Goal: Task Accomplishment & Management: Complete application form

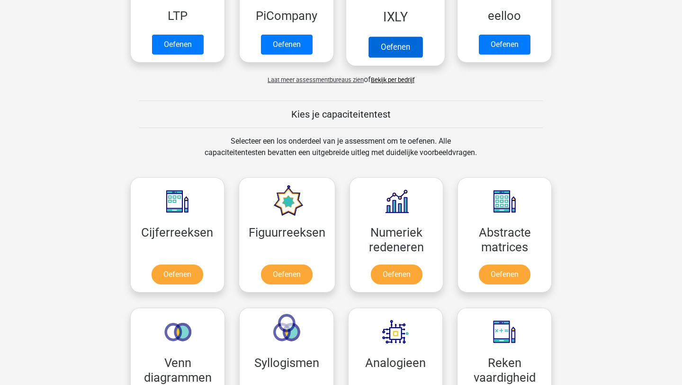
scroll to position [272, 0]
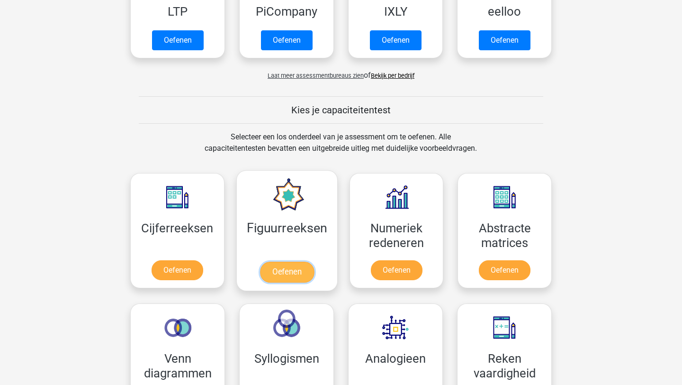
click at [277, 262] on link "Oefenen" at bounding box center [287, 272] width 54 height 21
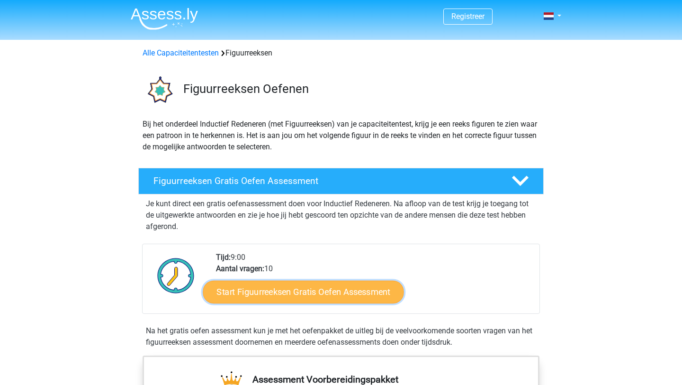
click at [277, 293] on link "Start Figuurreeksen Gratis Oefen Assessment" at bounding box center [303, 291] width 201 height 23
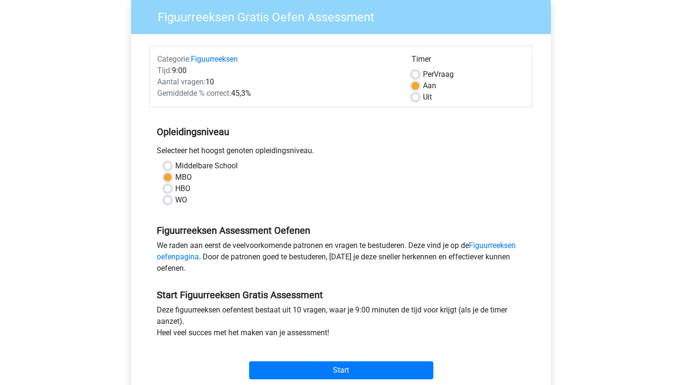
scroll to position [77, 0]
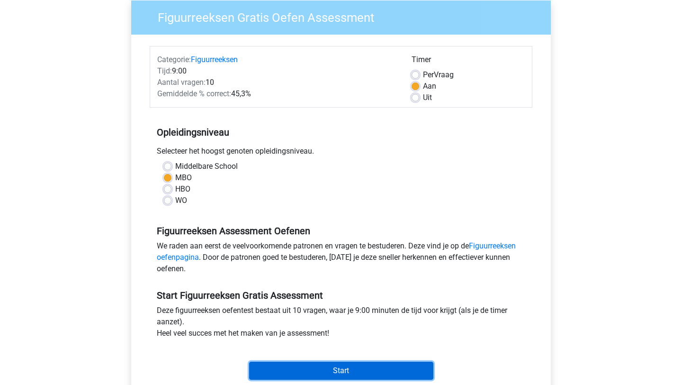
click at [285, 377] on input "Start" at bounding box center [341, 371] width 184 height 18
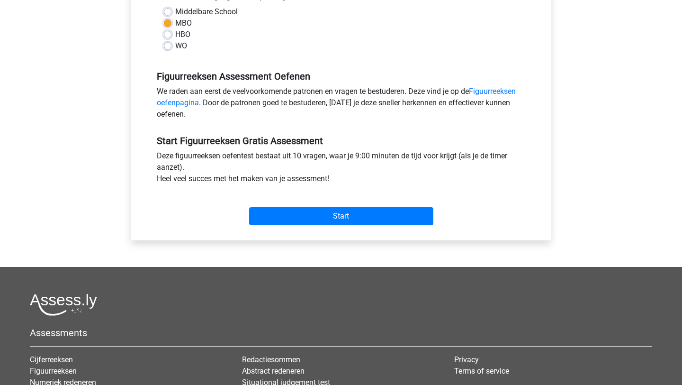
scroll to position [252, 0]
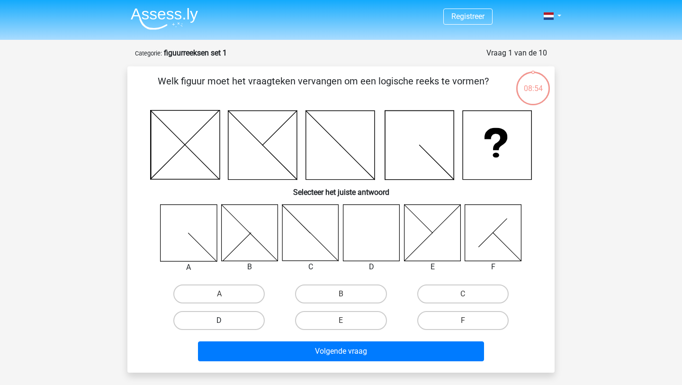
click at [243, 317] on label "D" at bounding box center [218, 320] width 91 height 19
click at [226, 320] on input "D" at bounding box center [222, 323] width 6 height 6
radio input "true"
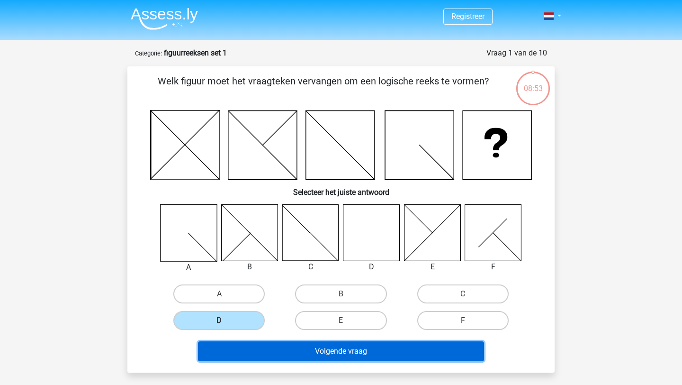
click at [276, 350] on button "Volgende vraag" at bounding box center [341, 351] width 287 height 20
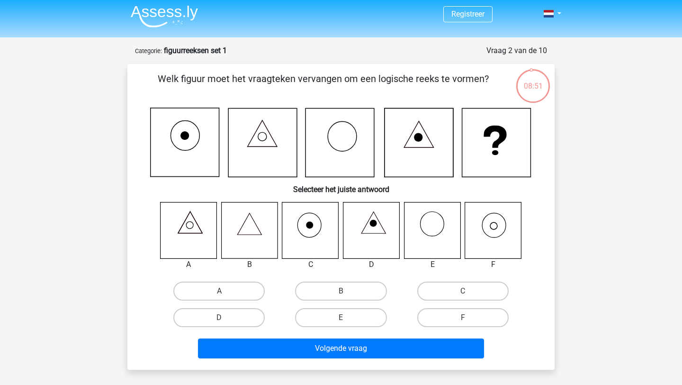
scroll to position [1, 0]
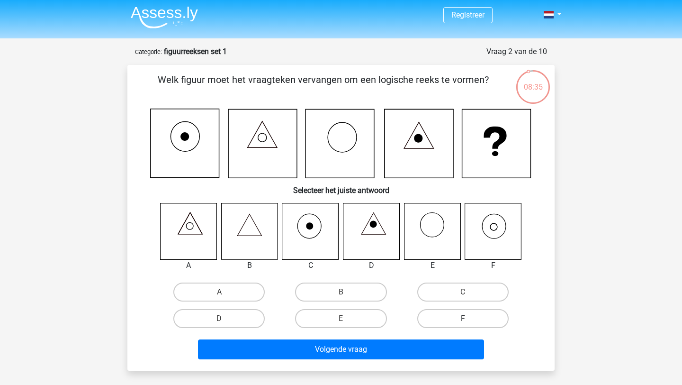
click at [445, 318] on label "F" at bounding box center [462, 318] width 91 height 19
click at [463, 318] on input "F" at bounding box center [466, 321] width 6 height 6
radio input "true"
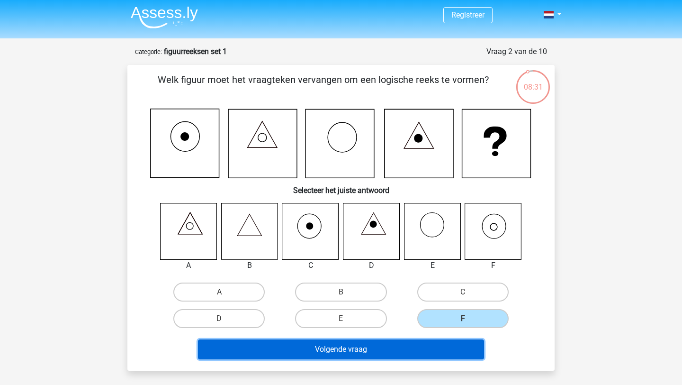
click at [379, 353] on button "Volgende vraag" at bounding box center [341, 349] width 287 height 20
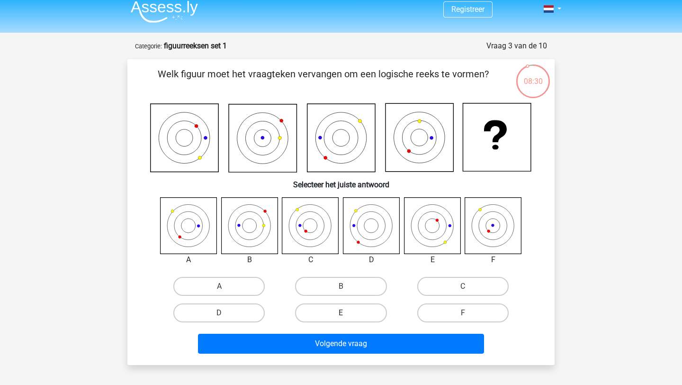
scroll to position [0, 0]
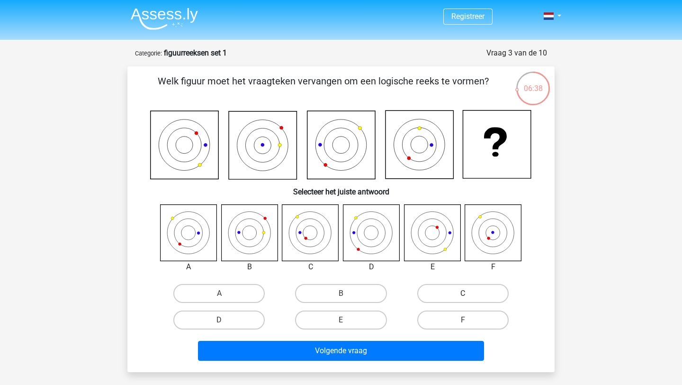
click at [473, 298] on label "C" at bounding box center [462, 293] width 91 height 19
click at [469, 298] on input "C" at bounding box center [466, 296] width 6 height 6
radio input "true"
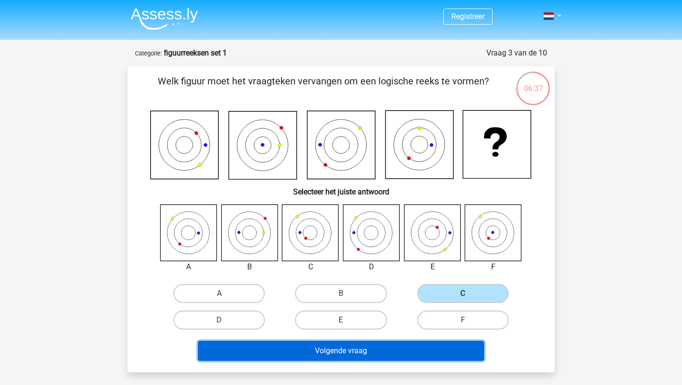
click at [430, 348] on button "Volgende vraag" at bounding box center [341, 351] width 287 height 20
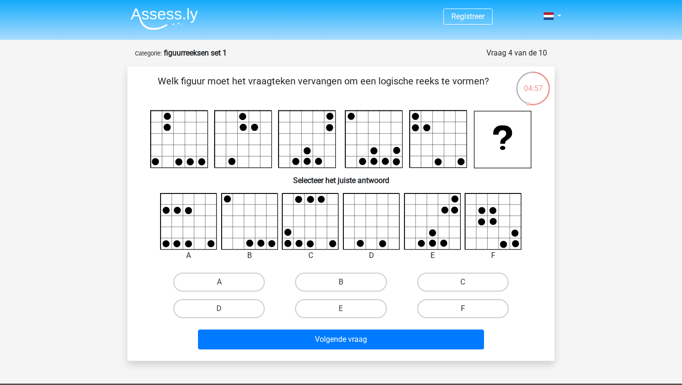
click at [431, 304] on label "F" at bounding box center [462, 308] width 91 height 19
click at [463, 308] on input "F" at bounding box center [466, 311] width 6 height 6
radio input "true"
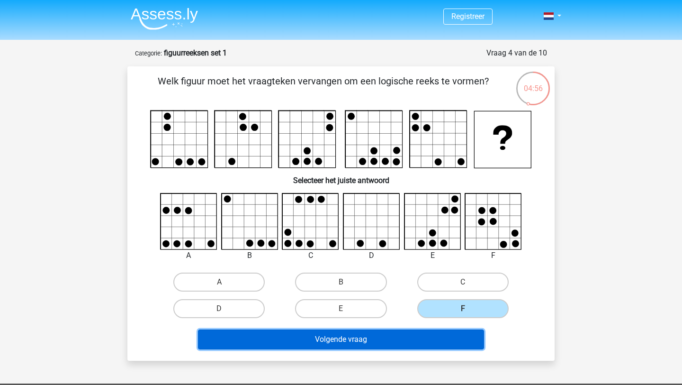
click at [410, 342] on button "Volgende vraag" at bounding box center [341, 339] width 287 height 20
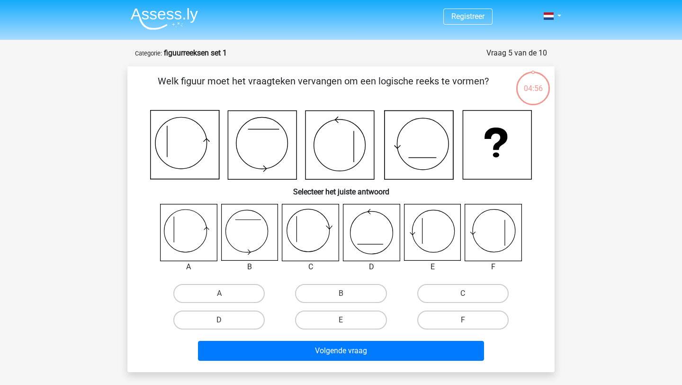
scroll to position [47, 0]
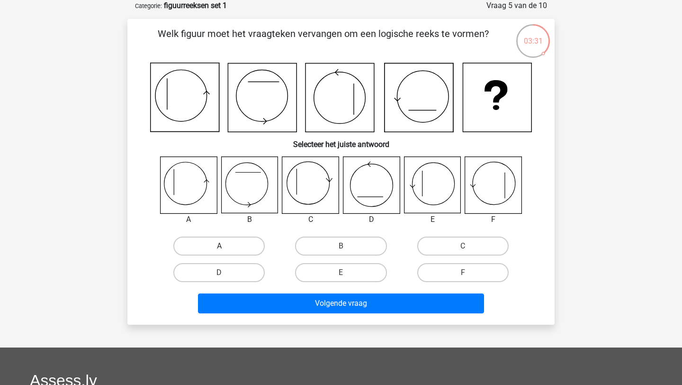
click at [219, 245] on label "A" at bounding box center [218, 245] width 91 height 19
click at [219, 246] on input "A" at bounding box center [222, 249] width 6 height 6
radio input "true"
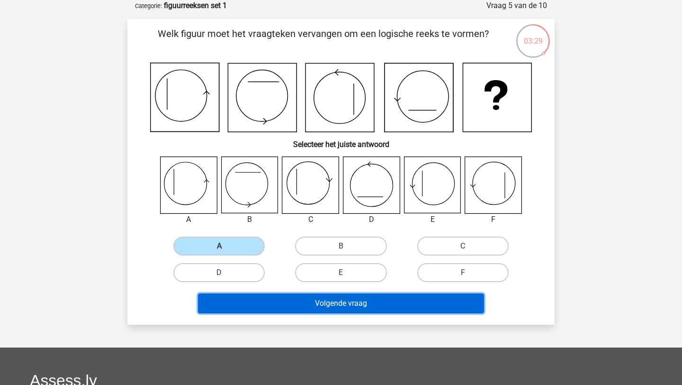
click at [254, 301] on button "Volgende vraag" at bounding box center [341, 303] width 287 height 20
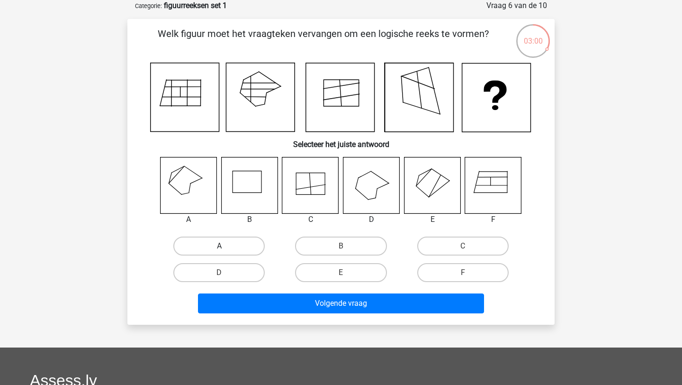
click at [224, 241] on label "A" at bounding box center [218, 245] width 91 height 19
click at [224, 246] on input "A" at bounding box center [222, 249] width 6 height 6
radio input "true"
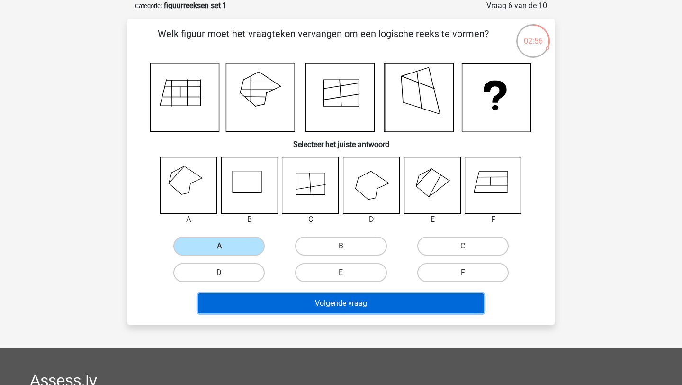
click at [265, 311] on button "Volgende vraag" at bounding box center [341, 303] width 287 height 20
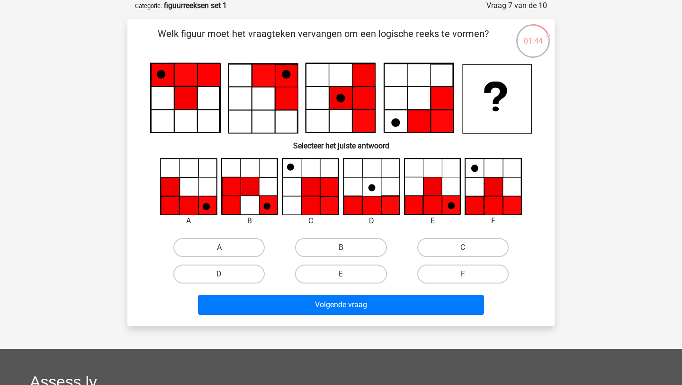
click at [464, 271] on label "F" at bounding box center [462, 273] width 91 height 19
click at [464, 274] on input "F" at bounding box center [466, 277] width 6 height 6
radio input "true"
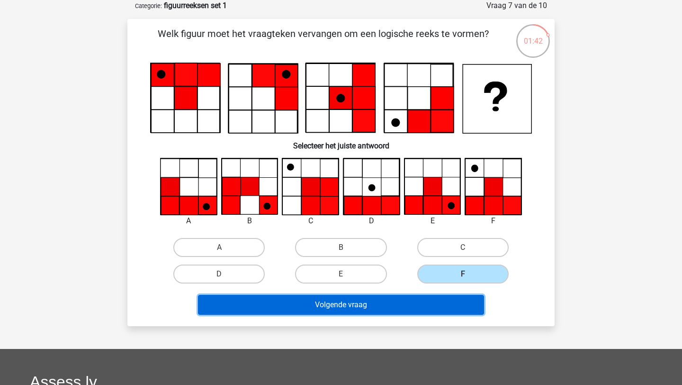
click at [416, 303] on button "Volgende vraag" at bounding box center [341, 305] width 287 height 20
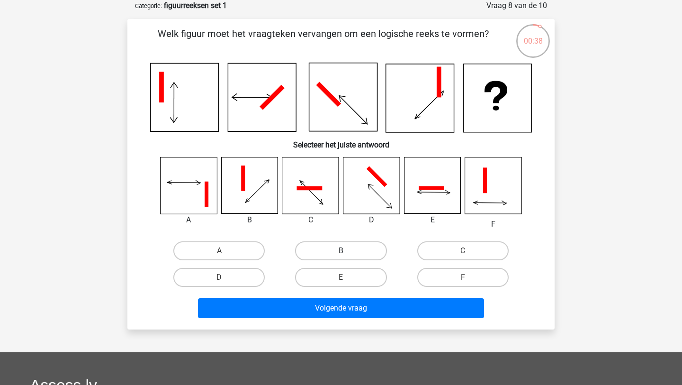
click at [358, 253] on label "B" at bounding box center [340, 250] width 91 height 19
click at [347, 253] on input "B" at bounding box center [344, 254] width 6 height 6
radio input "true"
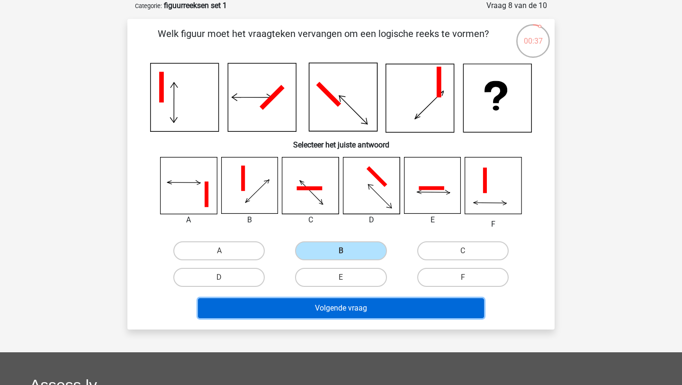
click at [374, 307] on button "Volgende vraag" at bounding box center [341, 308] width 287 height 20
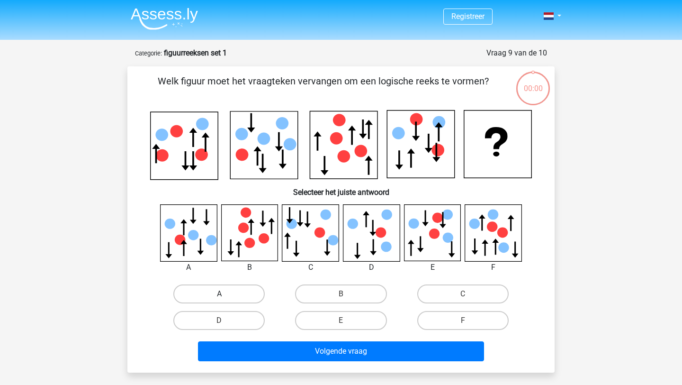
scroll to position [47, 0]
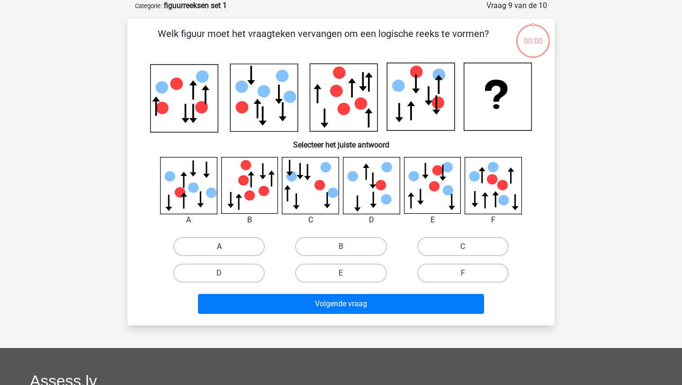
click at [249, 248] on label "A" at bounding box center [218, 246] width 91 height 19
click at [226, 248] on input "A" at bounding box center [222, 249] width 6 height 6
radio input "true"
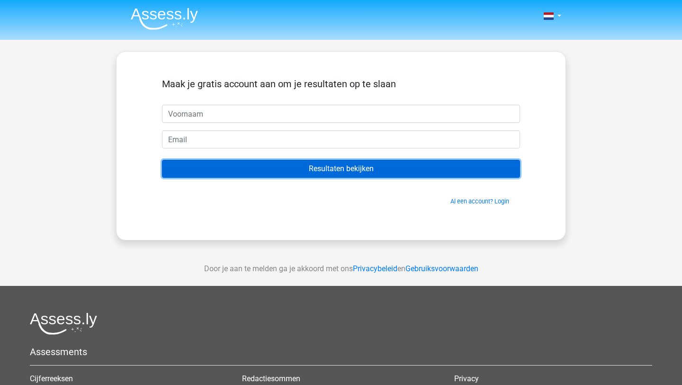
click at [370, 171] on input "Resultaten bekijken" at bounding box center [341, 169] width 358 height 18
